Goal: Check status: Check status

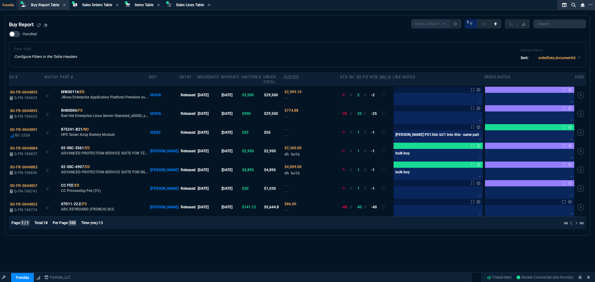
select select "9: OCAM"
click at [141, 6] on span "Items Table" at bounding box center [144, 5] width 19 height 4
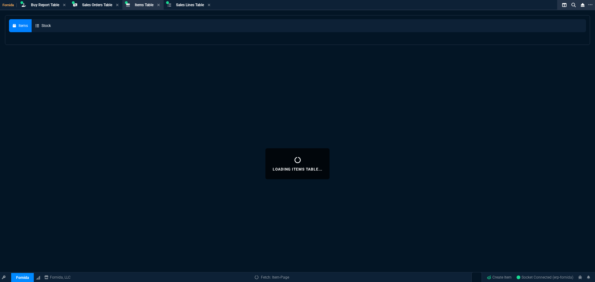
select select
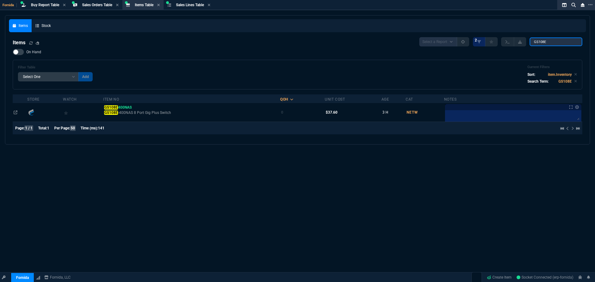
click at [546, 43] on input "GS108E" at bounding box center [555, 41] width 53 height 9
click at [548, 43] on input "GS108E" at bounding box center [555, 41] width 53 height 9
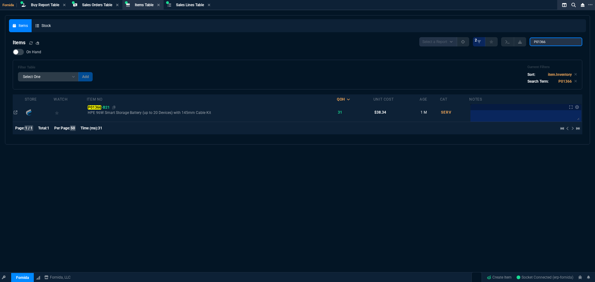
type input "P01366"
click at [102, 108] on span "P01366 -B21" at bounding box center [99, 107] width 22 height 4
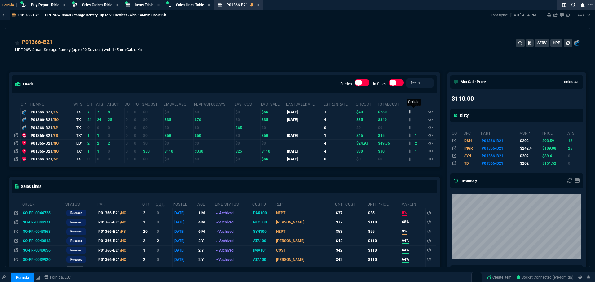
click at [410, 113] on icon at bounding box center [411, 111] width 4 height 3
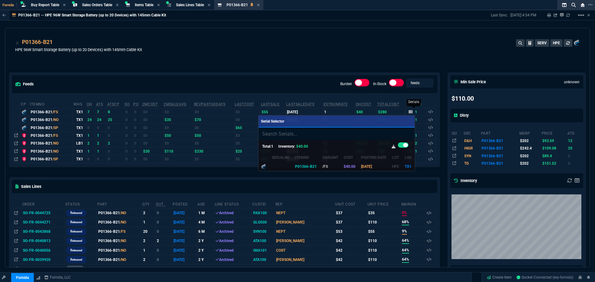
click at [410, 113] on div at bounding box center [297, 141] width 595 height 282
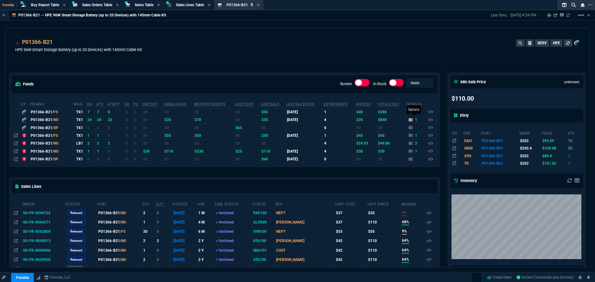
click at [411, 120] on div "1" at bounding box center [413, 120] width 9 height 6
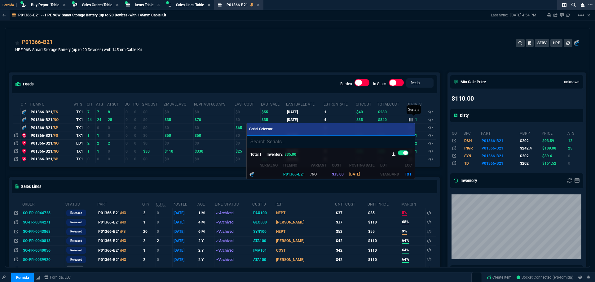
click at [411, 120] on div at bounding box center [297, 141] width 595 height 282
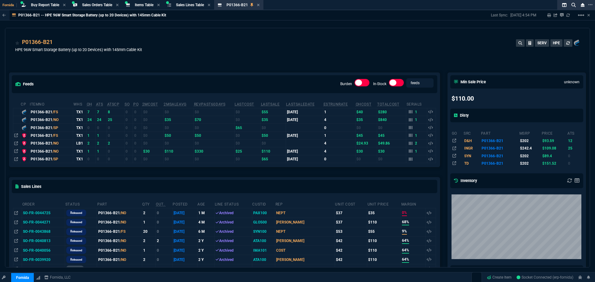
click at [58, 68] on div "feeds Burden In-Stock feeds prices cp ItemNo WHS OH ATS ATSCP SO PO 2MCost 2MSa…" at bounding box center [224, 266] width 438 height 415
click at [56, 41] on icon at bounding box center [56, 43] width 3 height 4
click at [41, 5] on span "Buy Report Table" at bounding box center [45, 5] width 28 height 4
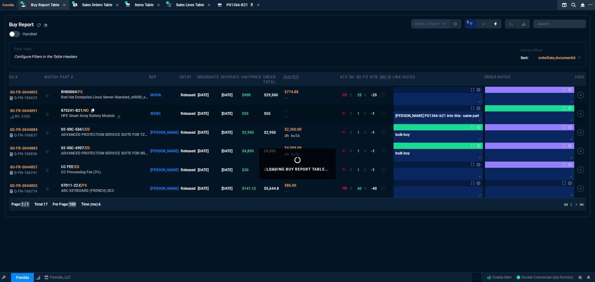
click at [93, 109] on icon at bounding box center [92, 111] width 3 height 4
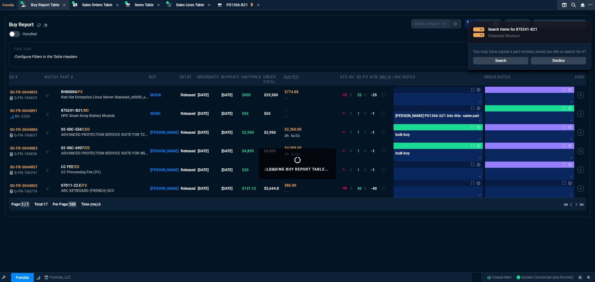
click at [507, 62] on link "Search" at bounding box center [500, 60] width 55 height 7
